Goal: Task Accomplishment & Management: Manage account settings

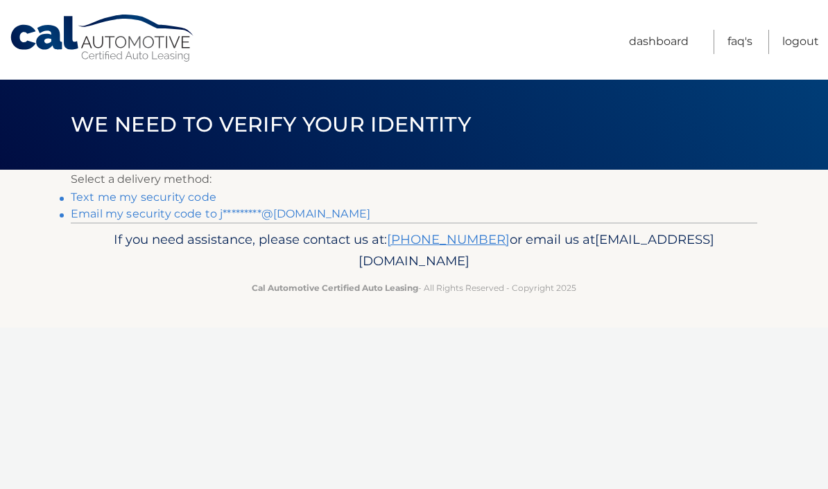
click at [319, 217] on link "Email my security code to j*********@[DOMAIN_NAME]" at bounding box center [220, 213] width 299 height 13
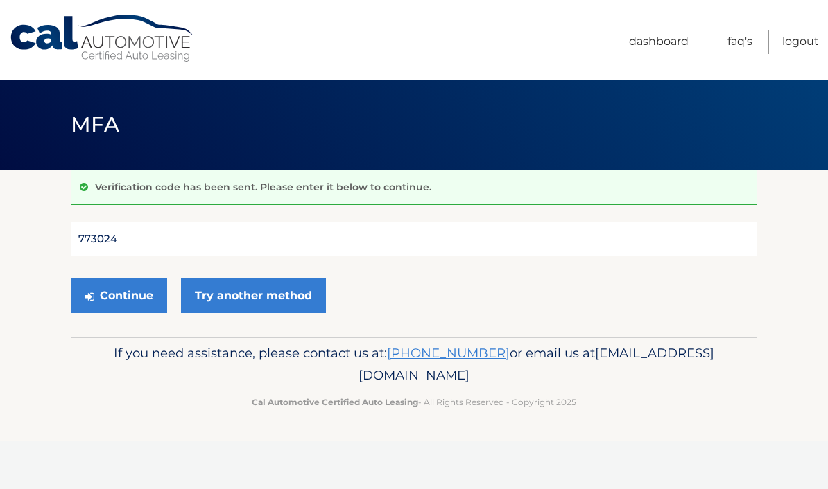
type input "773024"
click at [119, 295] on button "Continue" at bounding box center [119, 296] width 96 height 35
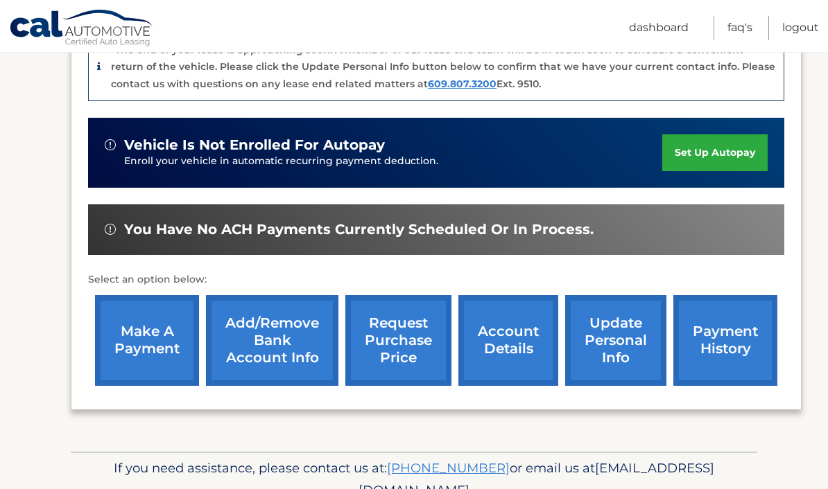
scroll to position [350, 0]
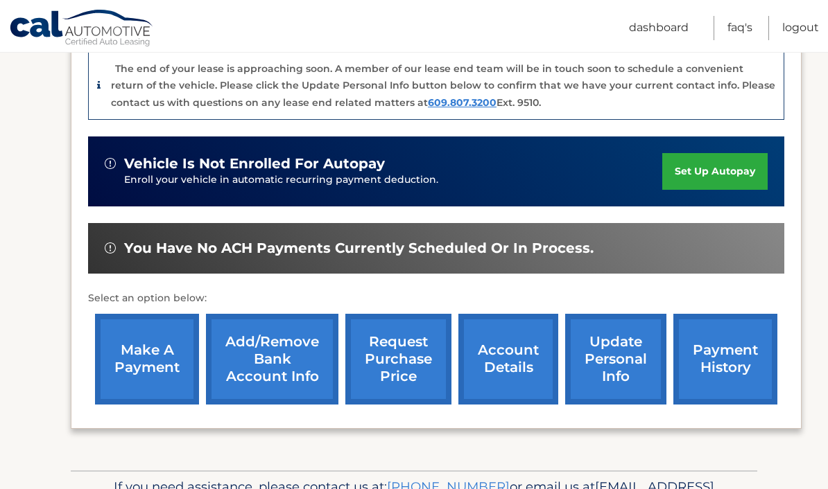
click at [517, 365] on link "account details" at bounding box center [508, 359] width 100 height 91
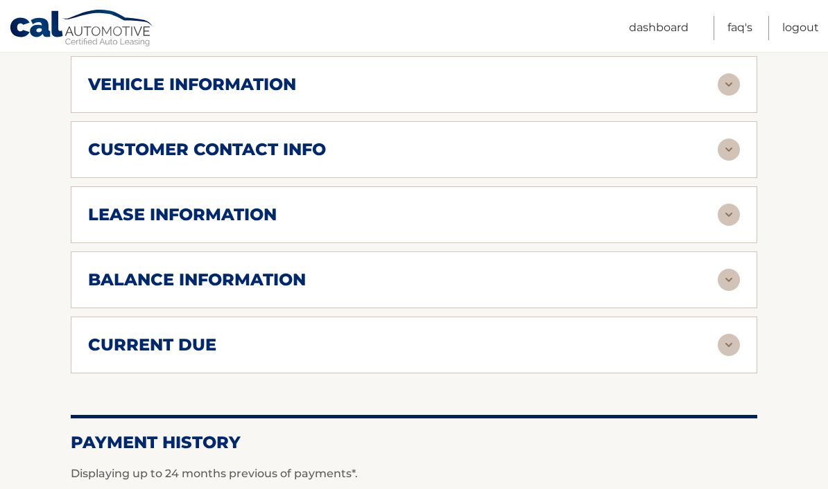
scroll to position [685, 0]
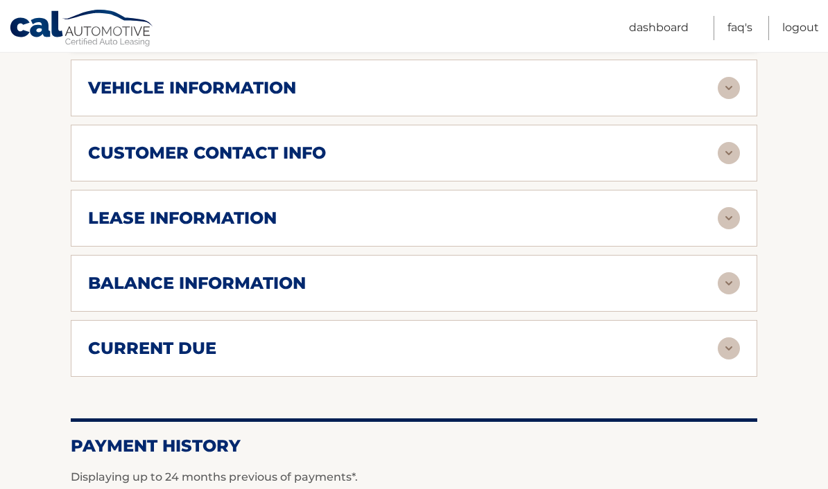
click at [728, 272] on img at bounding box center [728, 283] width 22 height 22
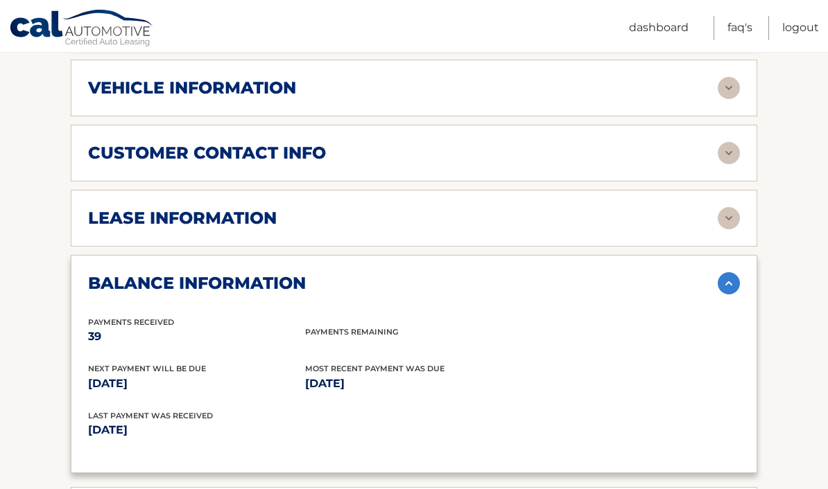
click at [729, 272] on img at bounding box center [728, 283] width 22 height 22
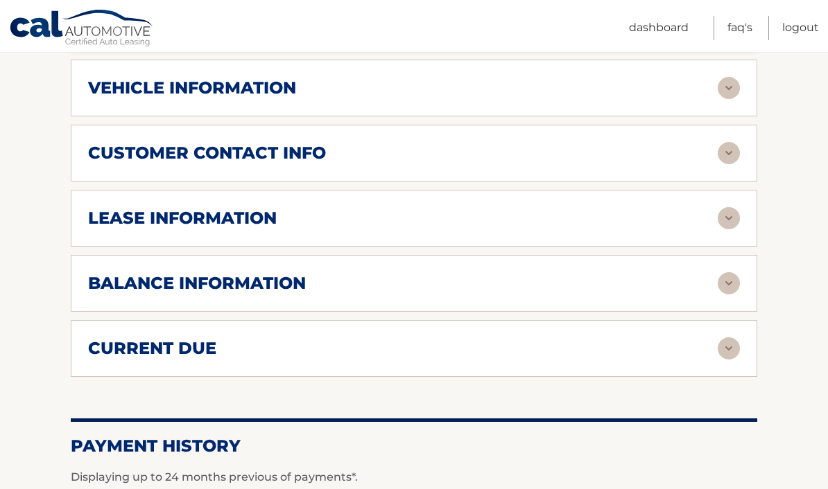
click at [722, 207] on img at bounding box center [728, 218] width 22 height 22
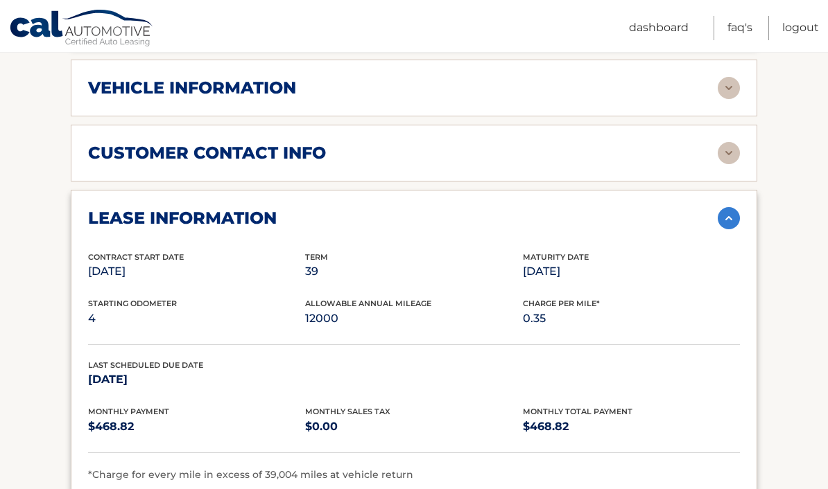
click at [721, 207] on img at bounding box center [728, 218] width 22 height 22
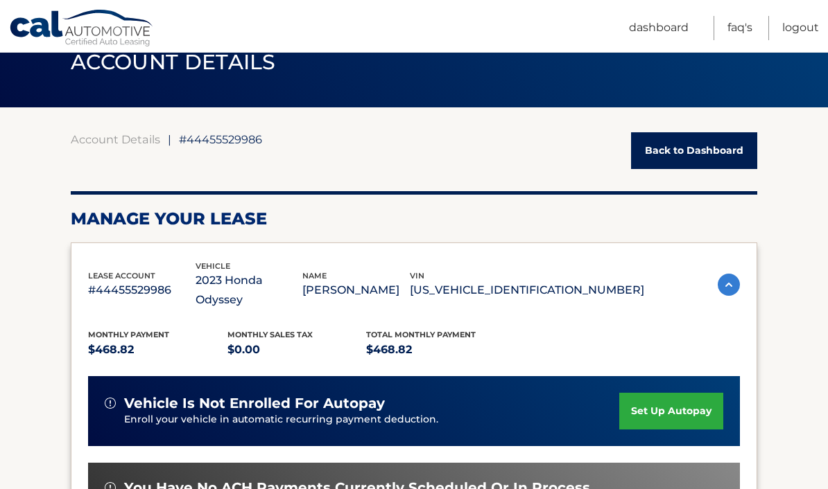
scroll to position [58, 0]
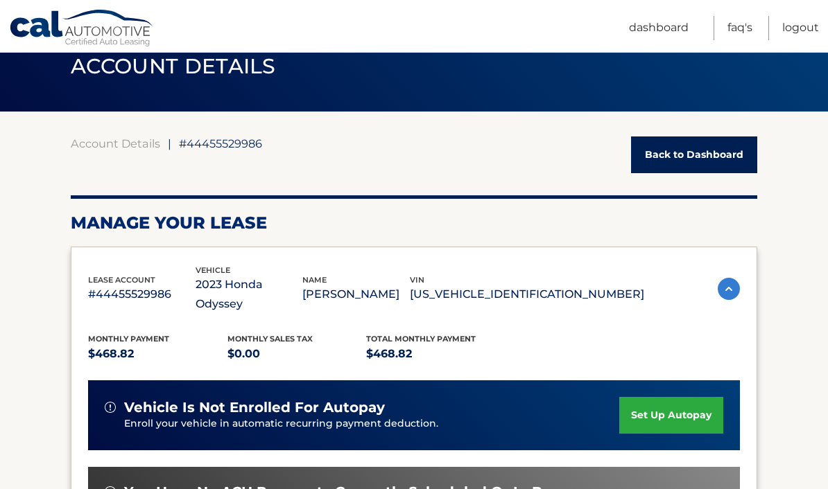
click at [663, 30] on link "Dashboard" at bounding box center [659, 28] width 60 height 24
